Goal: Find specific page/section: Find specific page/section

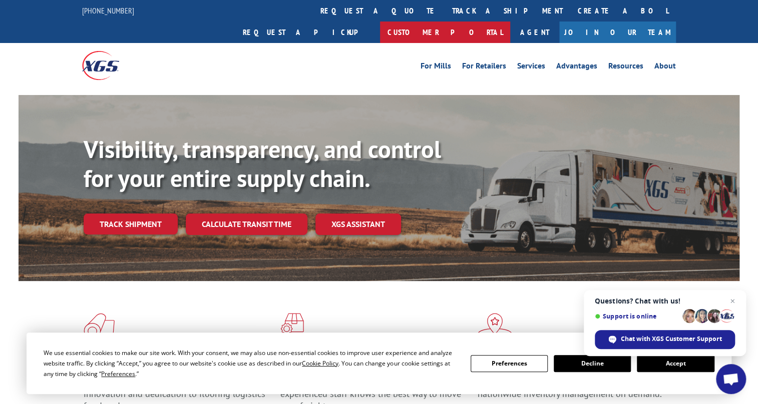
click at [510, 22] on link "Customer Portal" at bounding box center [445, 33] width 130 height 22
click at [623, 62] on link "Resources" at bounding box center [625, 67] width 35 height 11
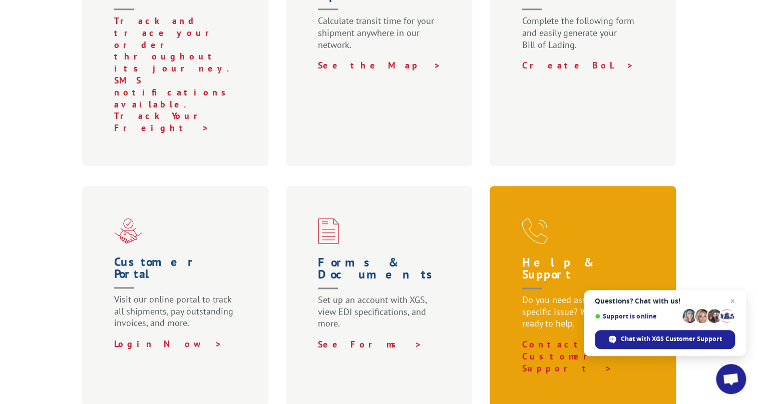
scroll to position [500, 0]
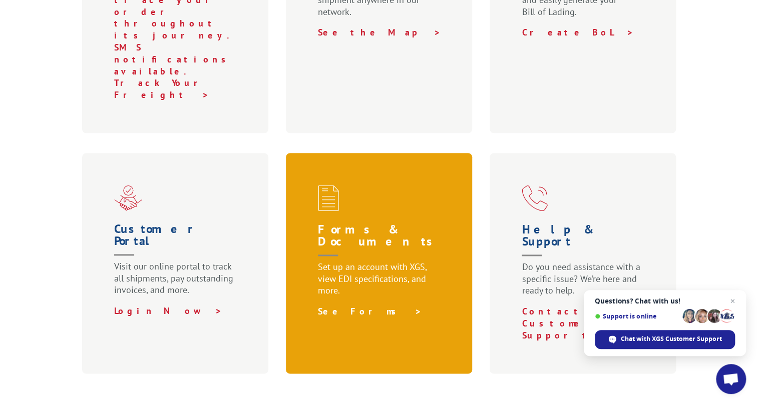
click at [335, 306] on link "See Forms >" at bounding box center [370, 312] width 104 height 12
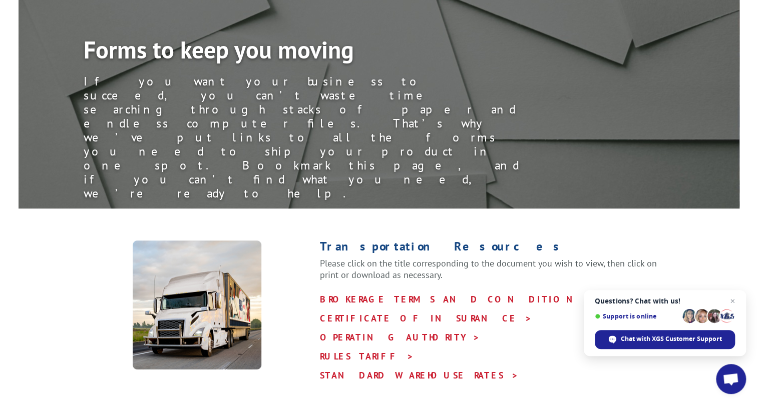
scroll to position [136, 0]
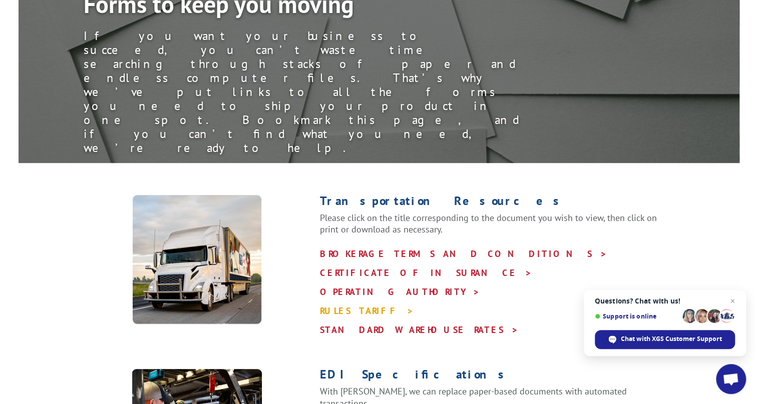
click at [341, 305] on link "RULES TARIFF >" at bounding box center [366, 311] width 94 height 12
